Goal: Navigation & Orientation: Understand site structure

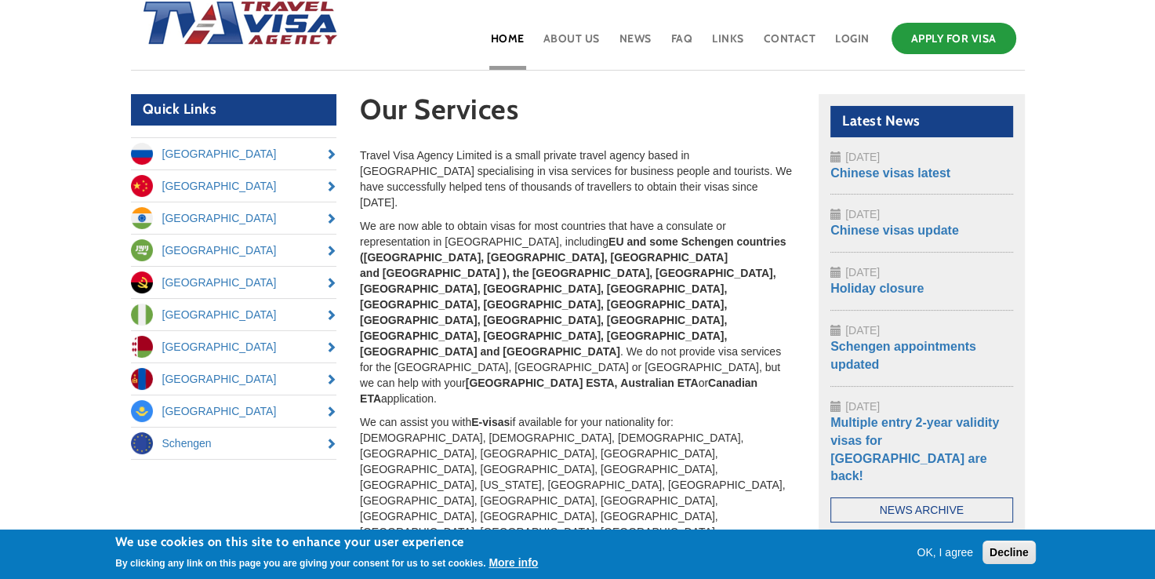
scroll to position [31, 0]
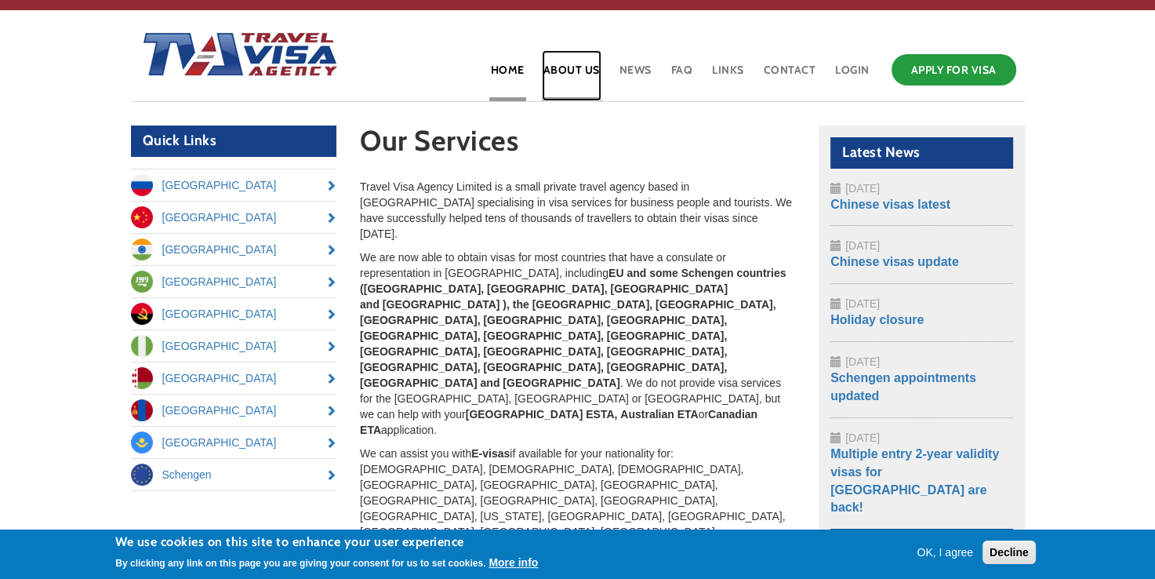
click at [571, 60] on link "About Us" at bounding box center [572, 75] width 60 height 51
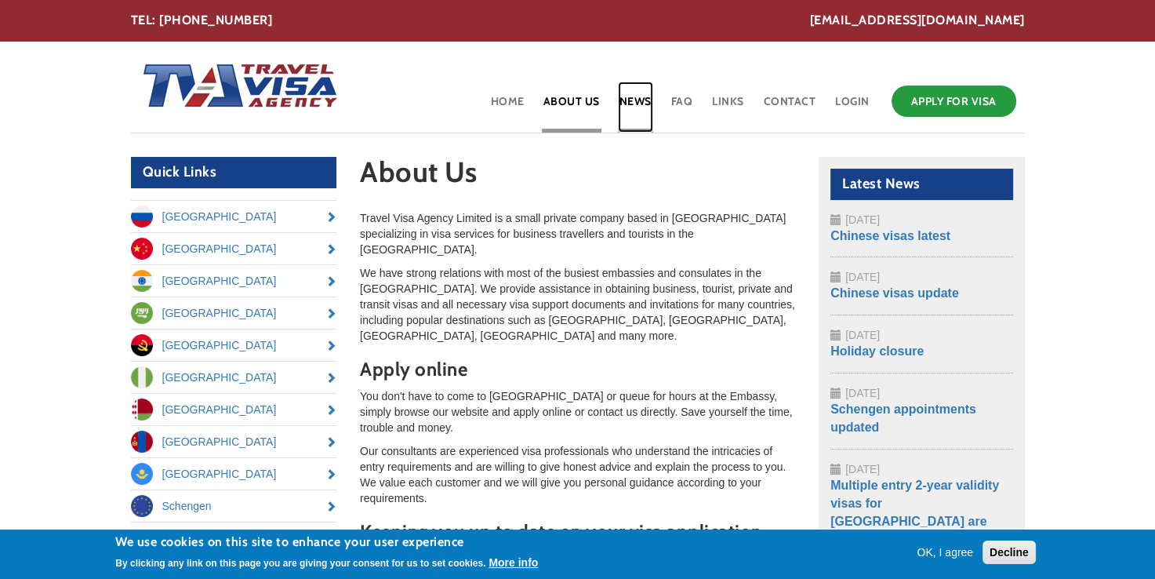
click at [637, 95] on link "News" at bounding box center [635, 107] width 35 height 51
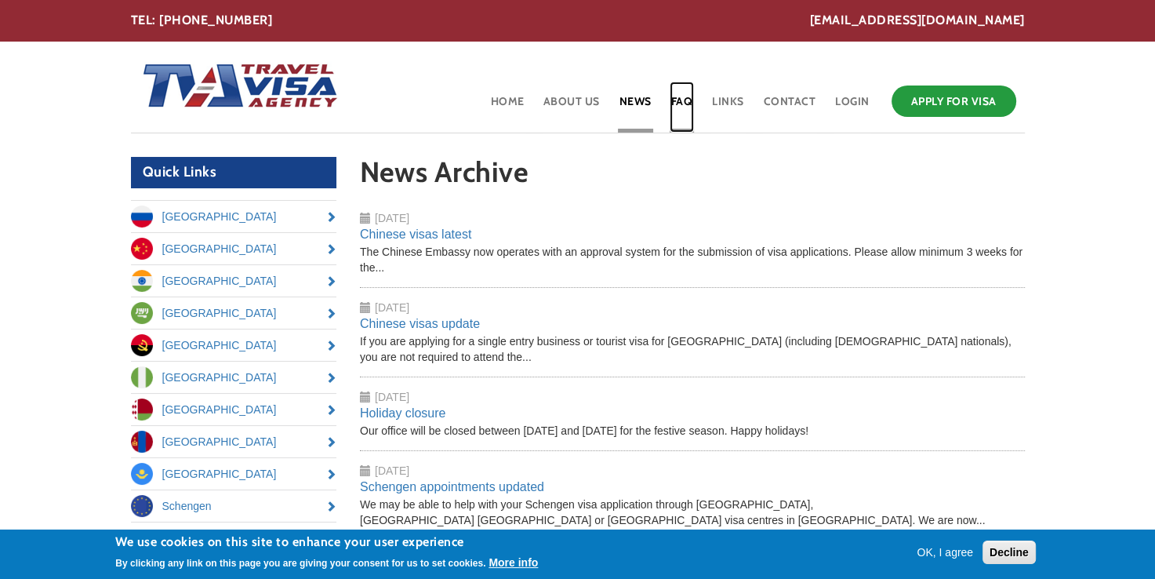
click at [683, 93] on link "FAQ" at bounding box center [681, 107] width 25 height 51
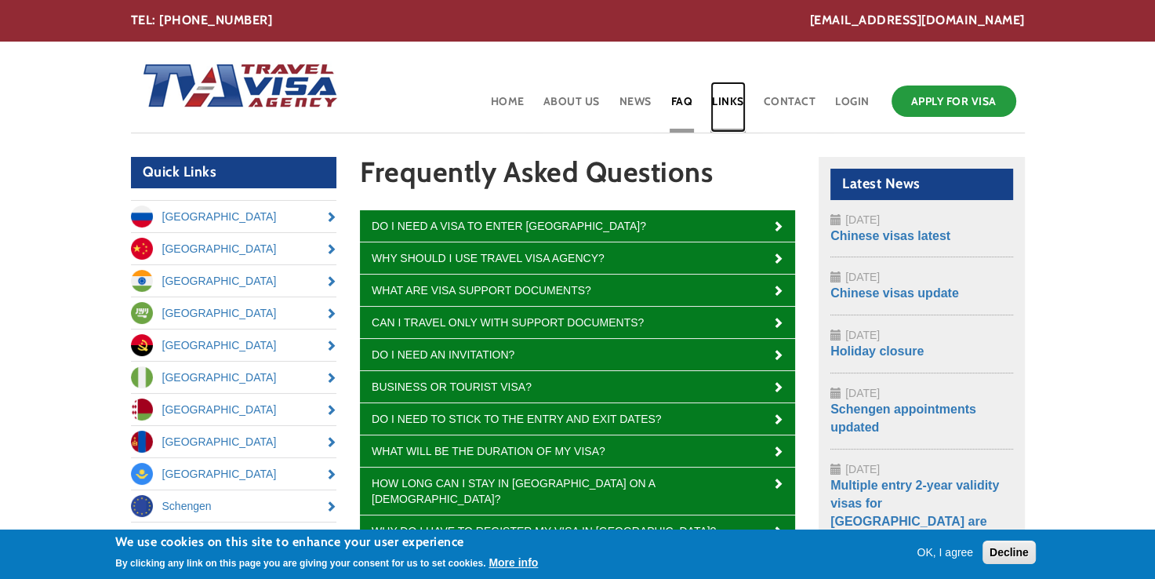
click at [724, 101] on link "Links" at bounding box center [727, 107] width 35 height 51
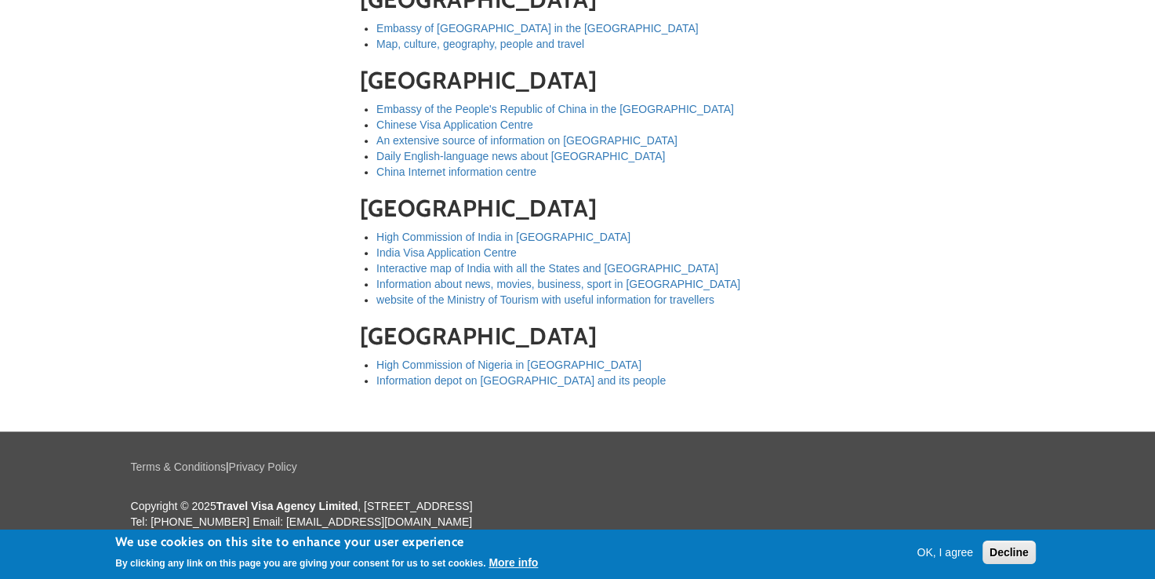
scroll to position [975, 0]
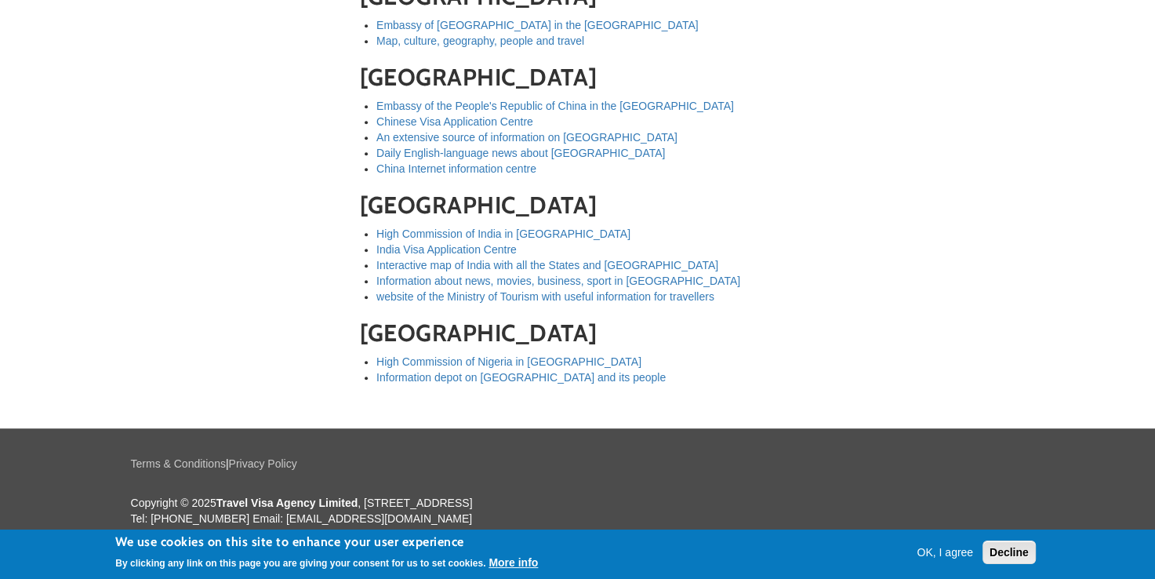
click at [998, 544] on button "Decline" at bounding box center [1008, 552] width 53 height 24
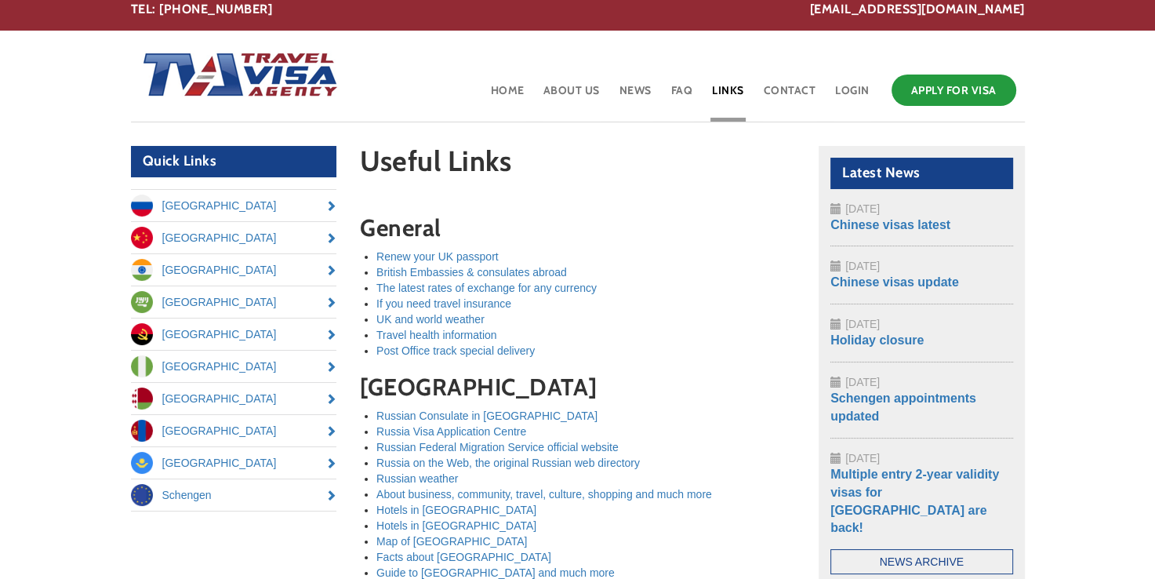
scroll to position [0, 0]
